Goal: Browse casually

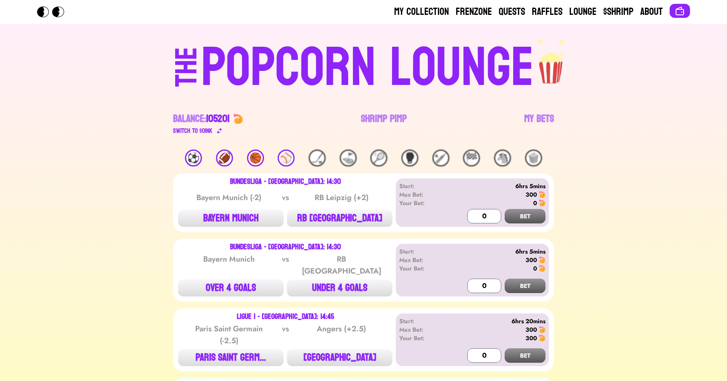
click at [195, 156] on div "⚽️" at bounding box center [193, 158] width 17 height 17
click at [215, 159] on div "⚽️ 🏈 🏀 ⚾️ 🏒 ⛳️ 🎾 🥊 🏏 🏁 🐴 🍿" at bounding box center [363, 158] width 381 height 17
click at [257, 155] on div "🏀" at bounding box center [255, 158] width 17 height 17
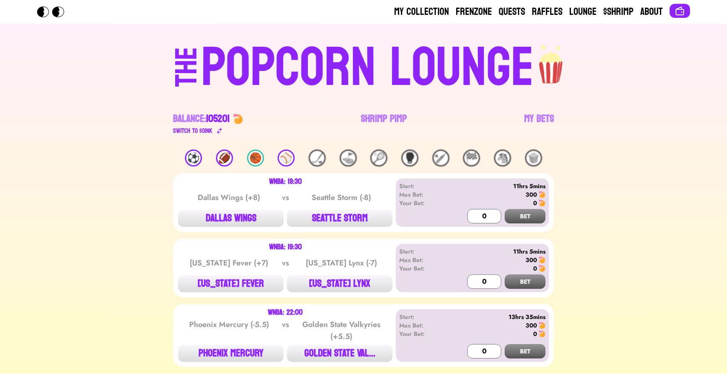
click at [292, 158] on div "⚾️" at bounding box center [285, 158] width 17 height 17
